Goal: Task Accomplishment & Management: Manage account settings

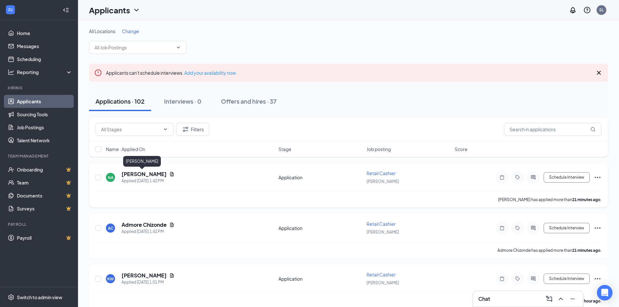
click at [143, 175] on h5 "[PERSON_NAME]" at bounding box center [144, 174] width 45 height 7
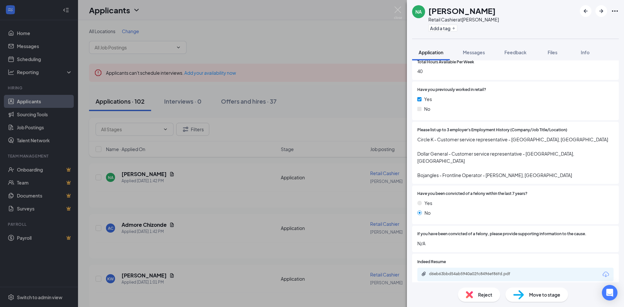
scroll to position [325, 0]
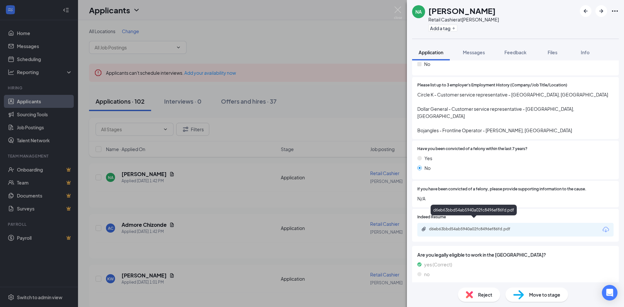
click at [457, 227] on div "d6eb63bbd54ab5940a02fc8496ef86fd.pdf" at bounding box center [474, 229] width 91 height 5
click at [403, 6] on div "NA [PERSON_NAME] Retail Cashier at [PERSON_NAME] Add a tag Application Messages…" at bounding box center [312, 153] width 624 height 307
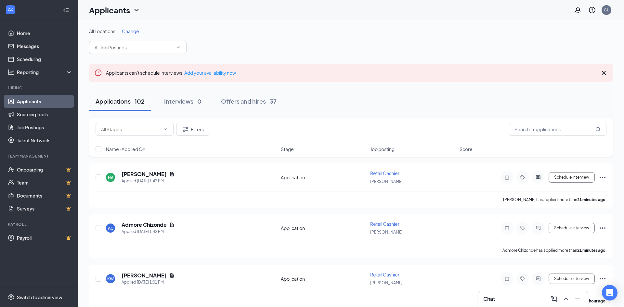
click at [398, 7] on div "Applicants SL" at bounding box center [351, 10] width 546 height 20
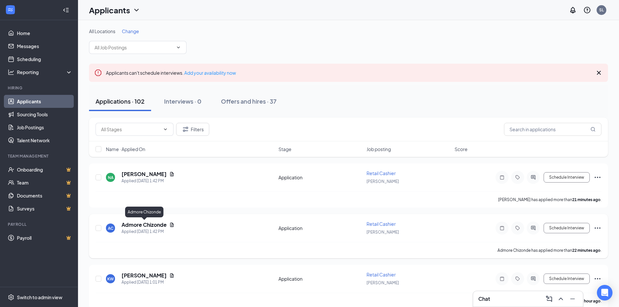
click at [151, 224] on h5 "Admore Chizonde" at bounding box center [144, 224] width 45 height 7
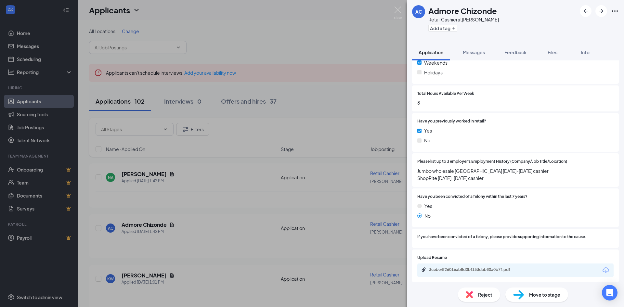
scroll to position [260, 0]
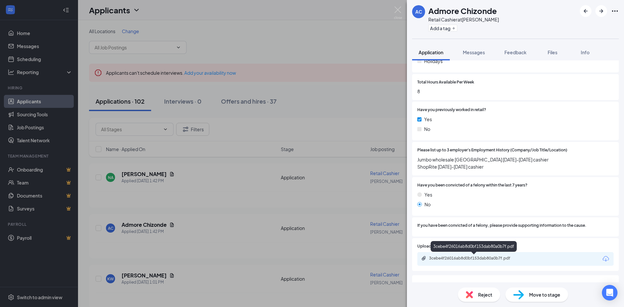
click at [458, 258] on div "3cebe4f26016ab8d0bf153dab80a0b7f.pdf" at bounding box center [474, 258] width 91 height 5
click at [38, 104] on div "AC Admore Chizonde Retail Cashier at [PERSON_NAME] Add a tag Application Messag…" at bounding box center [312, 153] width 624 height 307
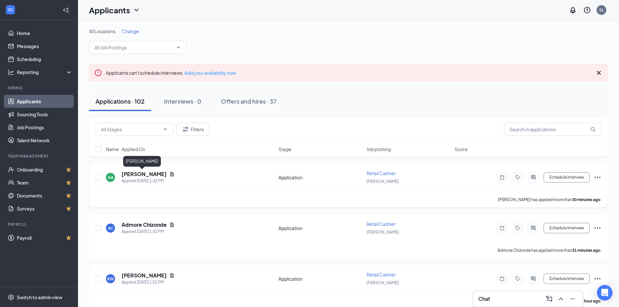
click at [141, 174] on h5 "[PERSON_NAME]" at bounding box center [144, 174] width 45 height 7
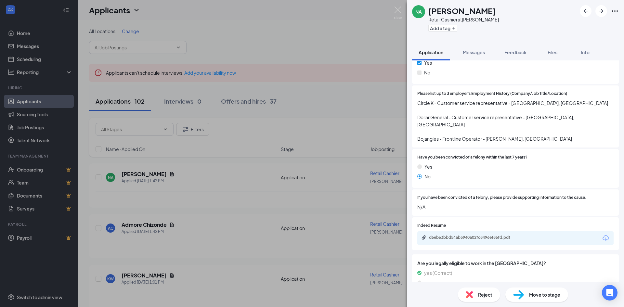
scroll to position [325, 0]
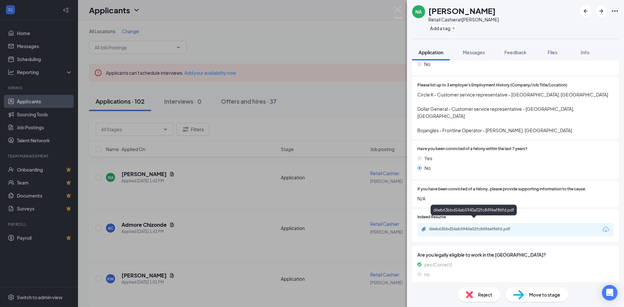
click at [457, 227] on div "d6eb63bbd54ab5940a02fc8496ef86fd.pdf" at bounding box center [474, 229] width 91 height 5
drag, startPoint x: 230, startPoint y: 185, endPoint x: 335, endPoint y: 26, distance: 190.2
click at [230, 185] on div "NA [PERSON_NAME] Retail Cashier at [PERSON_NAME] Add a tag Application Messages…" at bounding box center [312, 153] width 624 height 307
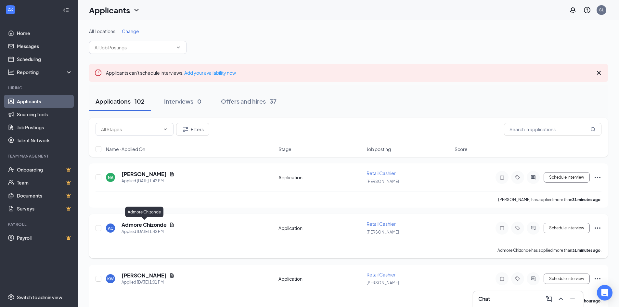
click at [153, 226] on h5 "Admore Chizonde" at bounding box center [144, 224] width 45 height 7
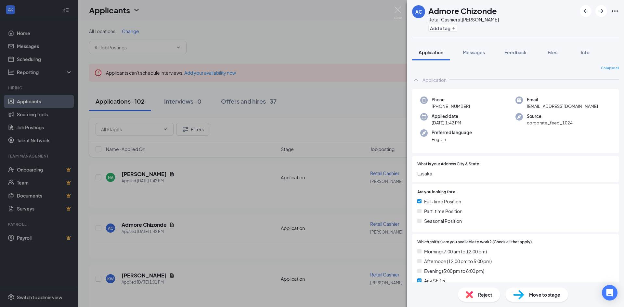
click at [472, 298] on img at bounding box center [469, 294] width 7 height 7
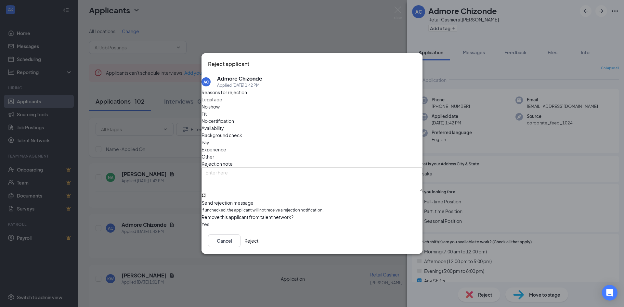
click at [206, 193] on input "Send rejection message If unchecked, the applicant will not receive a rejection…" at bounding box center [204, 195] width 4 height 4
checkbox input "true"
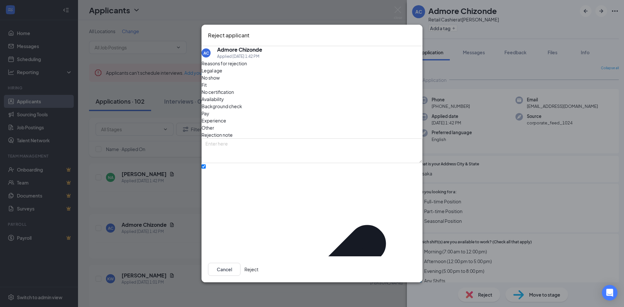
click at [258, 263] on button "Reject" at bounding box center [251, 269] width 14 height 13
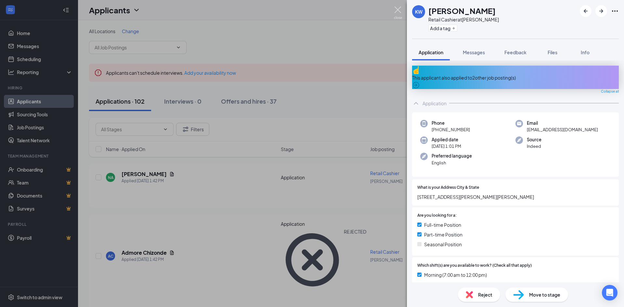
drag, startPoint x: 400, startPoint y: 11, endPoint x: 317, endPoint y: 76, distance: 105.4
click at [400, 11] on img at bounding box center [398, 13] width 8 height 13
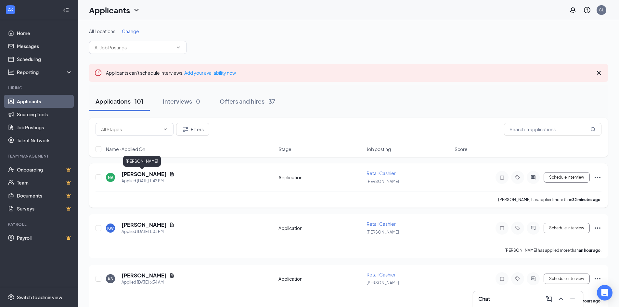
click at [148, 172] on h5 "[PERSON_NAME]" at bounding box center [144, 174] width 45 height 7
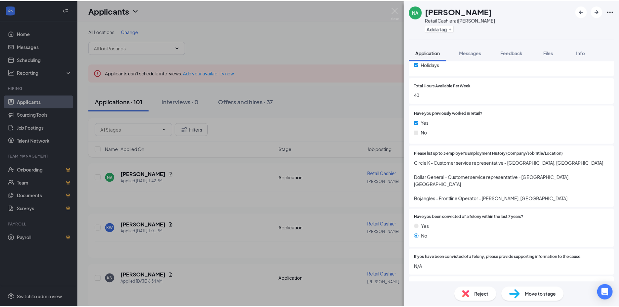
scroll to position [293, 0]
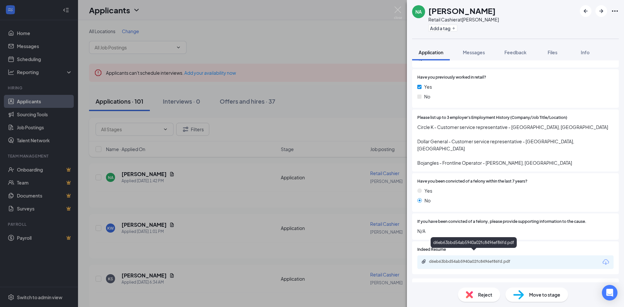
click at [462, 259] on div "d6eb63bbd54ab5940a02fc8496ef86fd.pdf" at bounding box center [474, 261] width 91 height 5
click at [397, 9] on img at bounding box center [398, 13] width 8 height 13
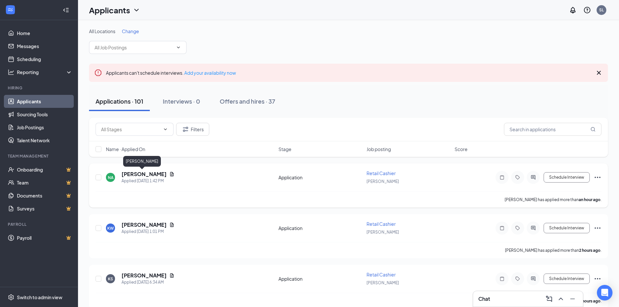
click at [133, 172] on h5 "[PERSON_NAME]" at bounding box center [144, 174] width 45 height 7
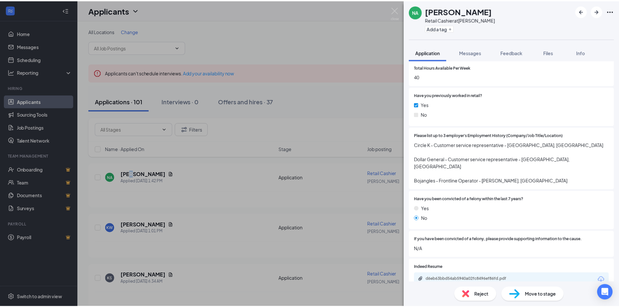
scroll to position [293, 0]
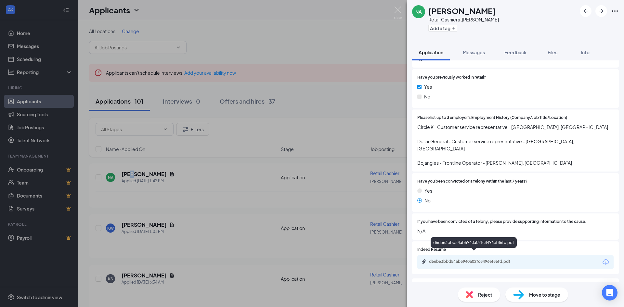
click at [447, 259] on div "d6eb63bbd54ab5940a02fc8496ef86fd.pdf" at bounding box center [474, 261] width 91 height 5
click at [403, 12] on div "NA [PERSON_NAME] Retail Cashier at [PERSON_NAME] Add a tag Application Messages…" at bounding box center [312, 153] width 624 height 307
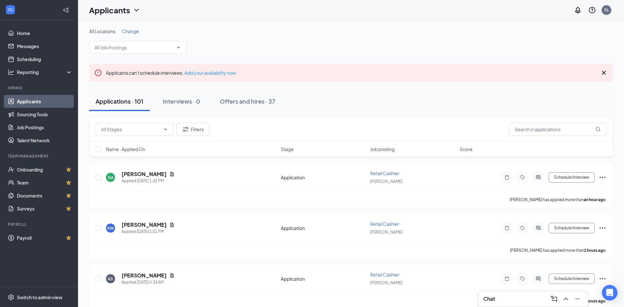
click at [399, 9] on div "Applicants SL" at bounding box center [351, 10] width 546 height 20
